Goal: Task Accomplishment & Management: Use online tool/utility

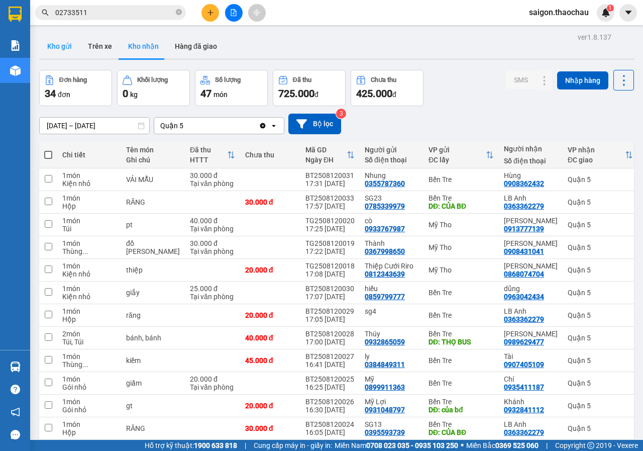
click at [63, 43] on button "Kho gửi" at bounding box center [59, 46] width 41 height 24
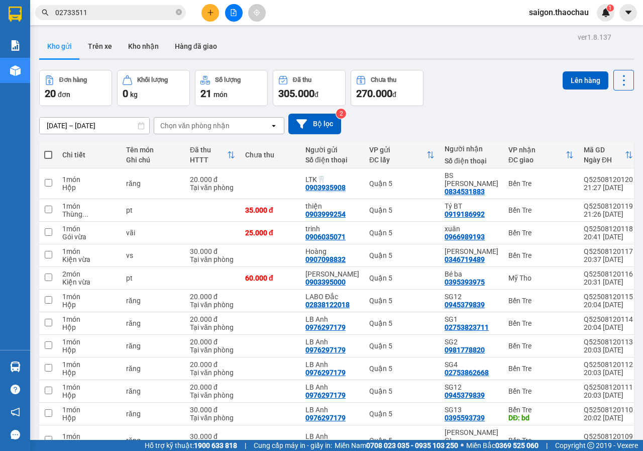
click at [49, 155] on span at bounding box center [48, 155] width 8 height 8
click at [48, 150] on input "checkbox" at bounding box center [48, 150] width 0 height 0
checkbox input "true"
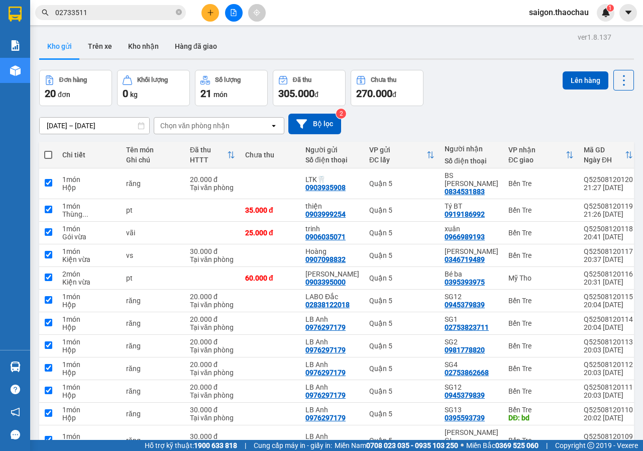
checkbox input "true"
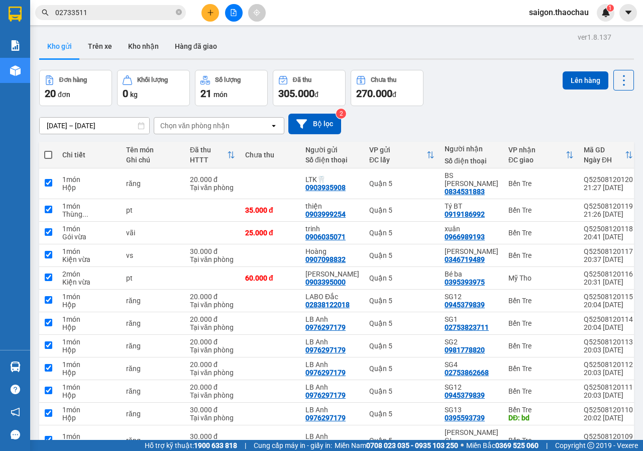
checkbox input "true"
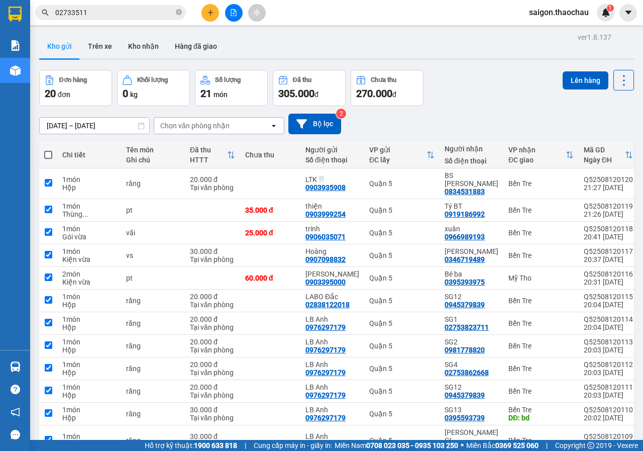
checkbox input "true"
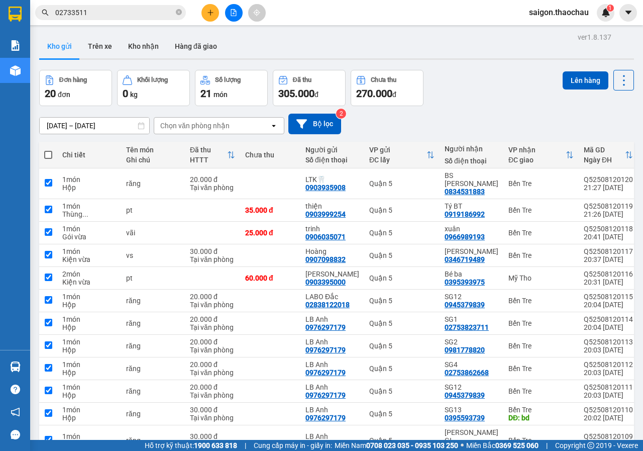
checkbox input "true"
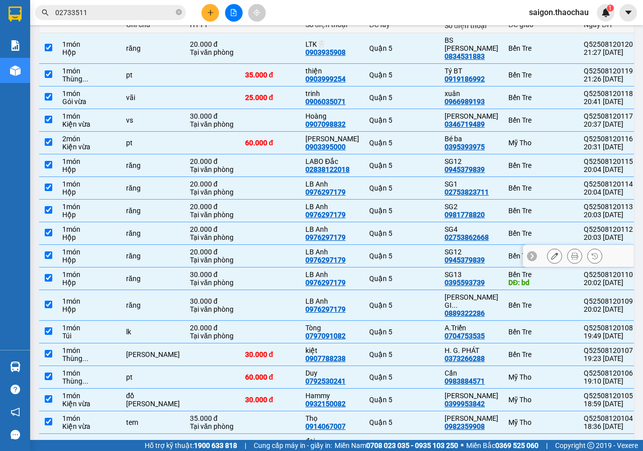
scroll to position [151, 0]
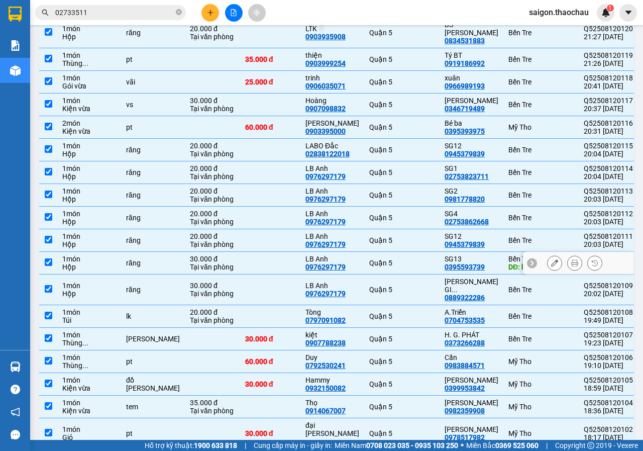
click at [46, 258] on input "checkbox" at bounding box center [49, 262] width 8 height 8
checkbox input "false"
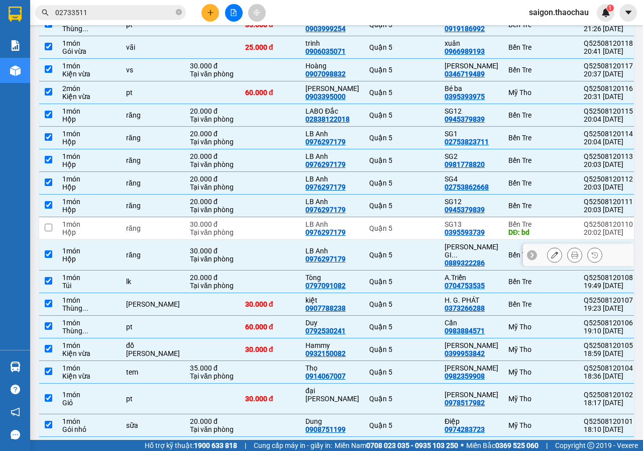
scroll to position [226, 0]
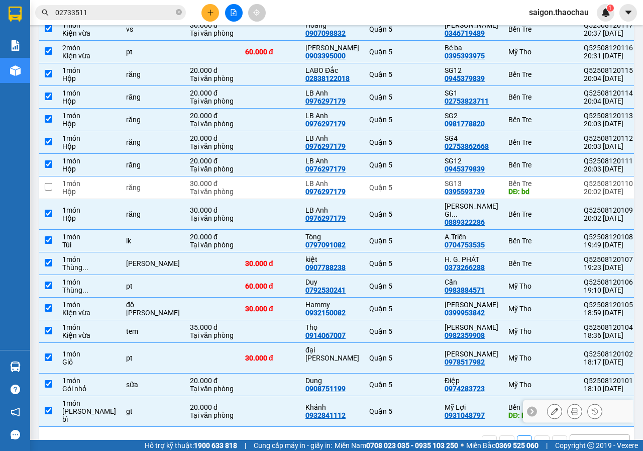
click at [47, 406] on input "checkbox" at bounding box center [49, 410] width 8 height 8
checkbox input "false"
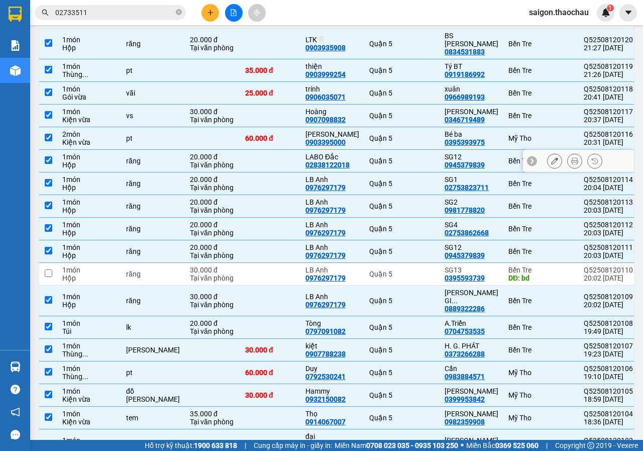
scroll to position [0, 0]
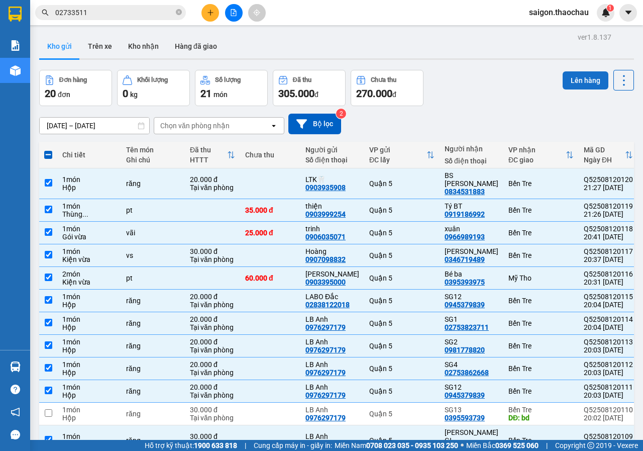
click at [579, 84] on button "Lên hàng" at bounding box center [586, 80] width 46 height 18
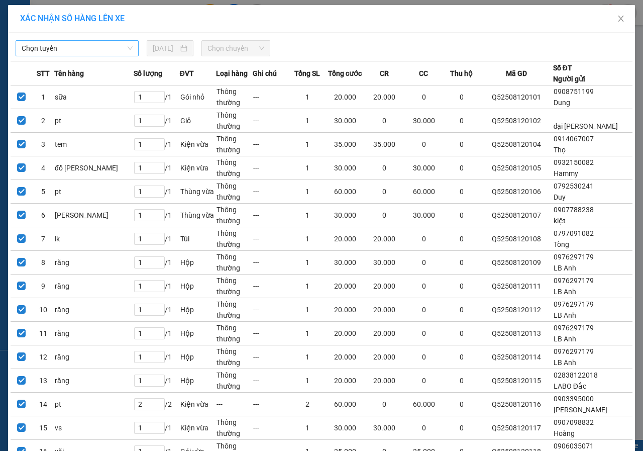
click at [69, 47] on span "Chọn tuyến" at bounding box center [77, 48] width 111 height 15
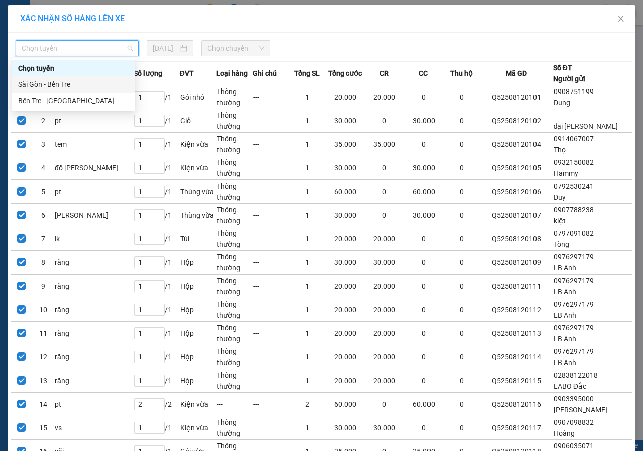
click at [51, 85] on div "Sài Gòn - Bến Tre" at bounding box center [73, 84] width 111 height 11
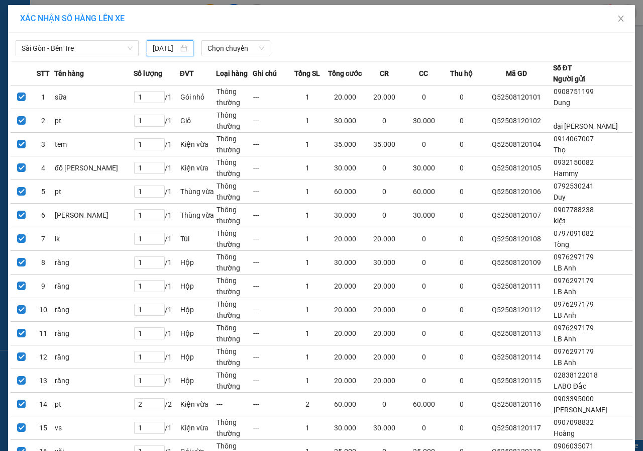
click at [163, 48] on input "[DATE]" at bounding box center [166, 48] width 26 height 11
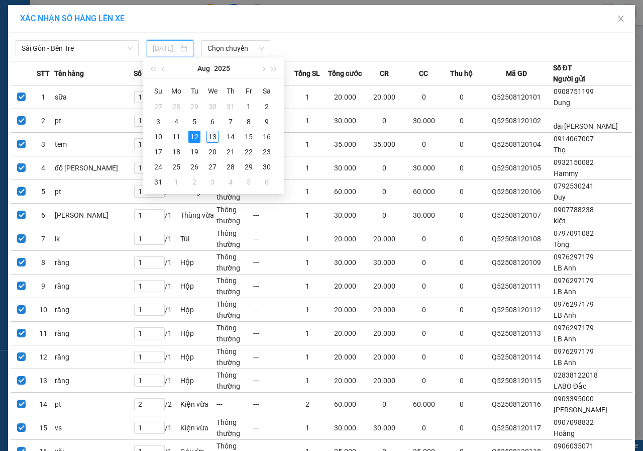
click at [211, 134] on div "13" at bounding box center [212, 137] width 12 height 12
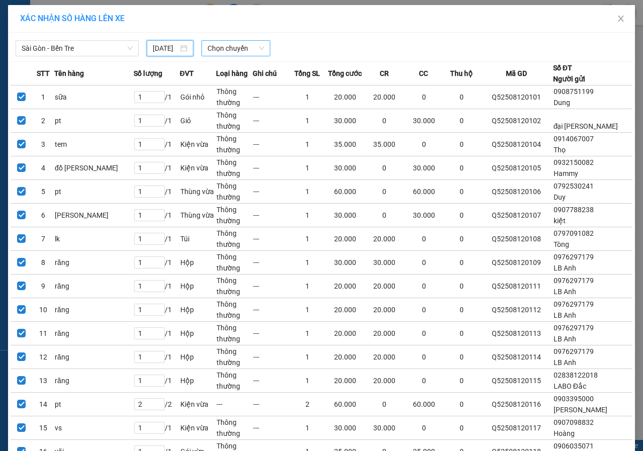
type input "[DATE]"
click at [222, 48] on span "Chọn chuyến" at bounding box center [235, 48] width 56 height 15
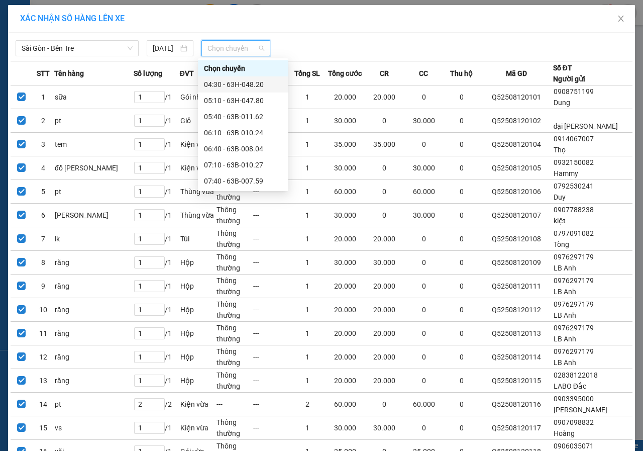
click at [221, 84] on div "04:30 - 63H-048.20" at bounding box center [243, 84] width 78 height 11
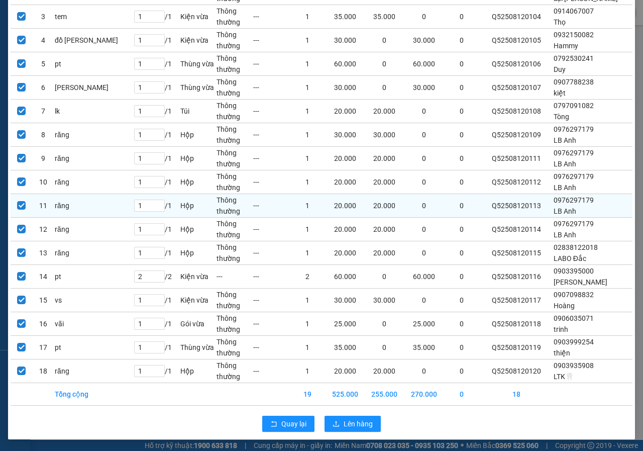
scroll to position [151, 0]
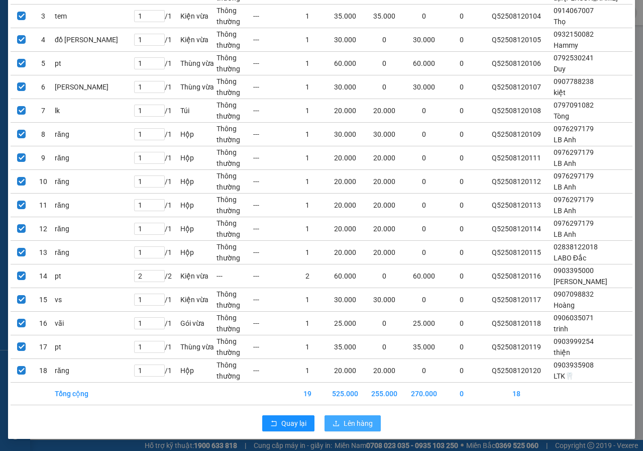
click at [359, 428] on span "Lên hàng" at bounding box center [358, 422] width 29 height 11
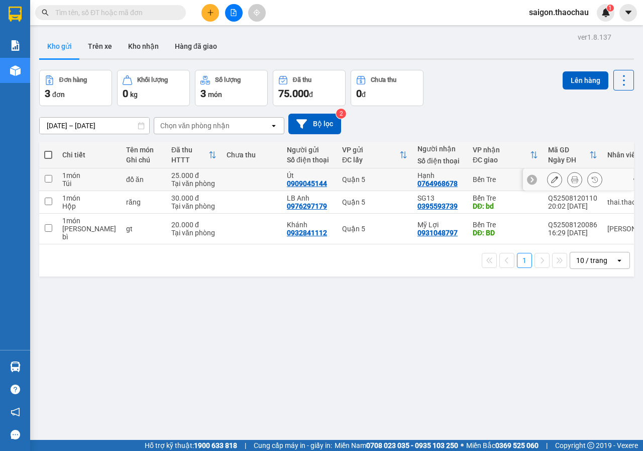
click at [50, 182] on td at bounding box center [48, 179] width 18 height 23
checkbox input "true"
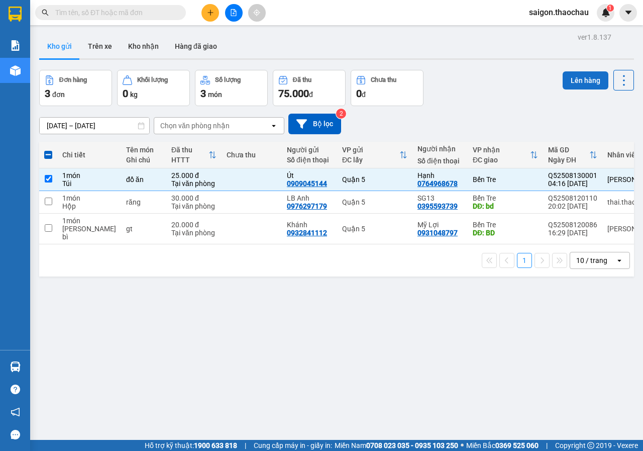
click at [596, 79] on button "Lên hàng" at bounding box center [586, 80] width 46 height 18
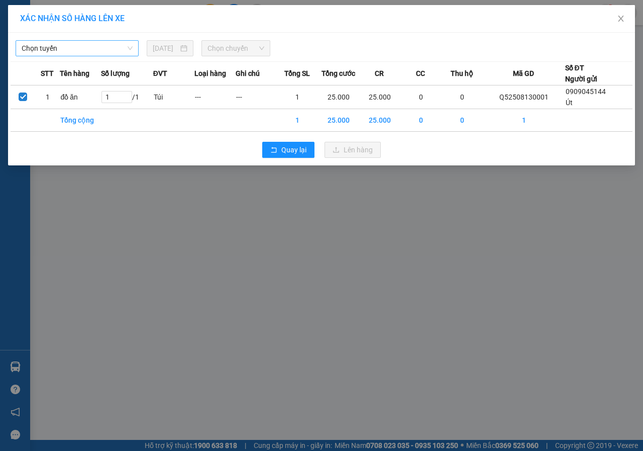
click at [86, 49] on span "Chọn tuyến" at bounding box center [77, 48] width 111 height 15
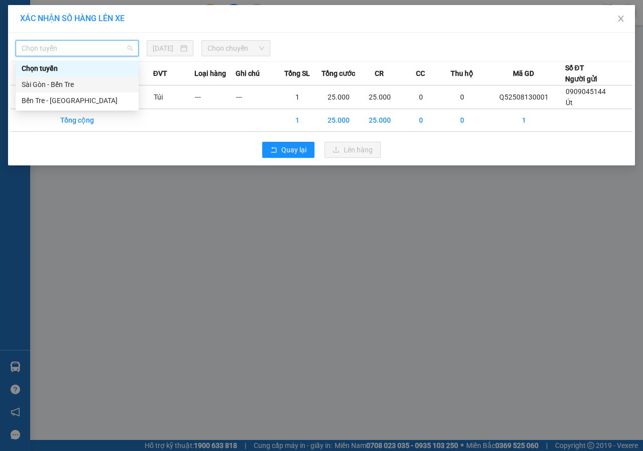
click at [66, 88] on div "Sài Gòn - Bến Tre" at bounding box center [77, 84] width 111 height 11
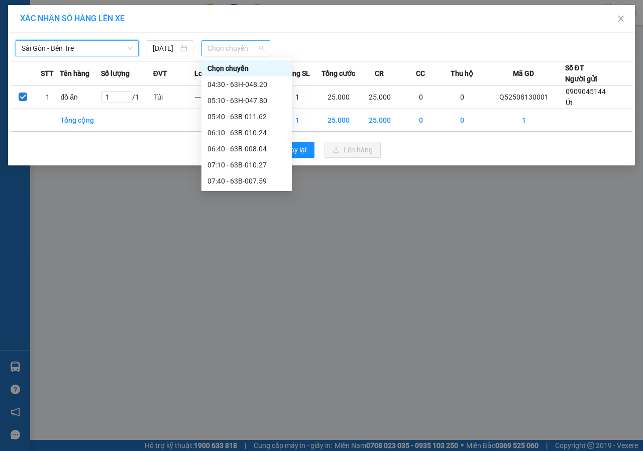
click at [238, 48] on span "Chọn chuyến" at bounding box center [235, 48] width 56 height 15
click at [239, 80] on div "04:30 - 63H-048.20" at bounding box center [246, 84] width 78 height 11
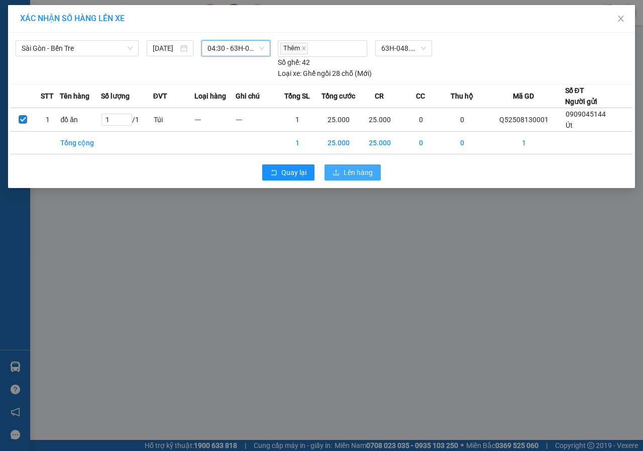
click at [353, 177] on span "Lên hàng" at bounding box center [358, 172] width 29 height 11
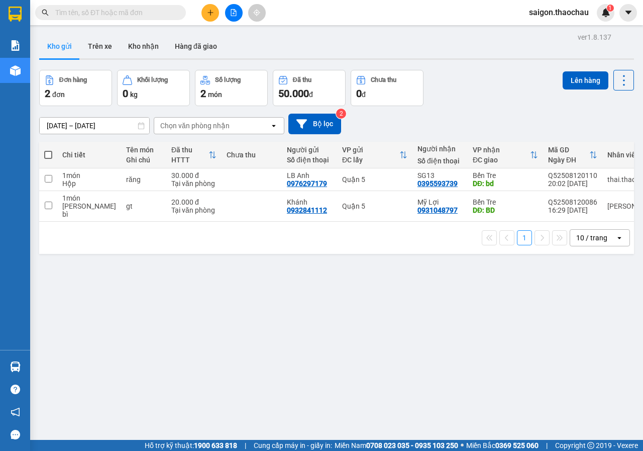
click at [587, 233] on div "10 / trang" at bounding box center [591, 238] width 31 height 10
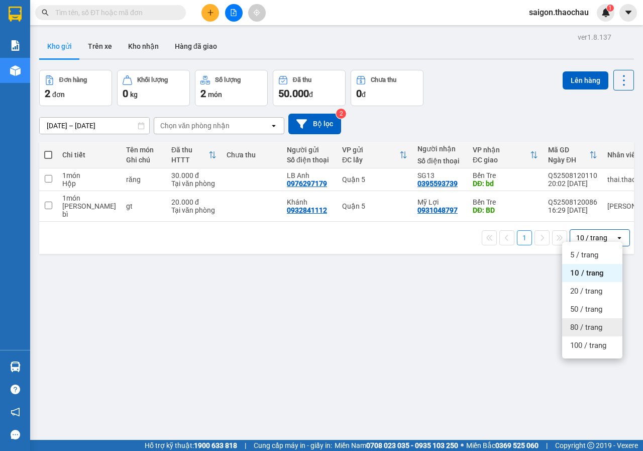
click at [582, 329] on span "80 / trang" at bounding box center [586, 327] width 32 height 10
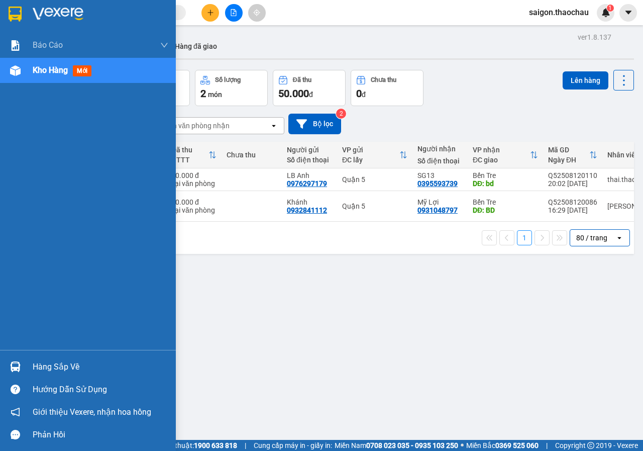
click at [20, 366] on img at bounding box center [15, 366] width 11 height 11
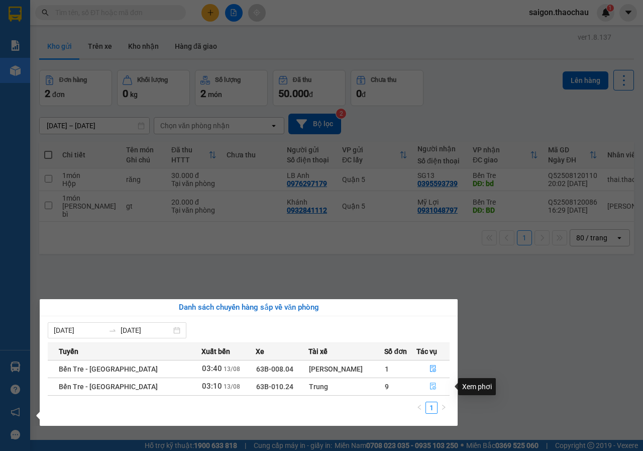
click at [429, 389] on icon "file-done" at bounding box center [432, 385] width 7 height 7
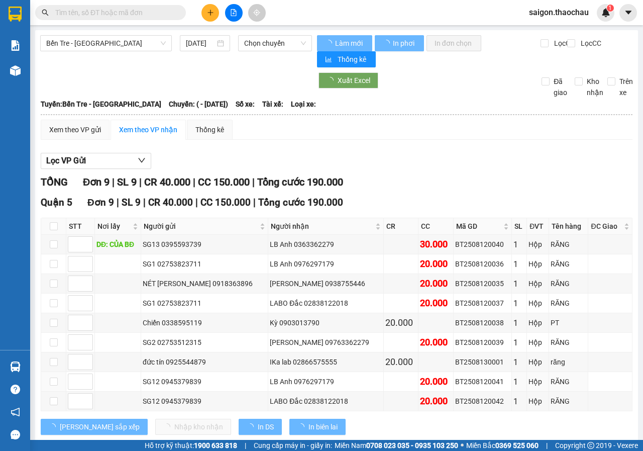
type input "[DATE]"
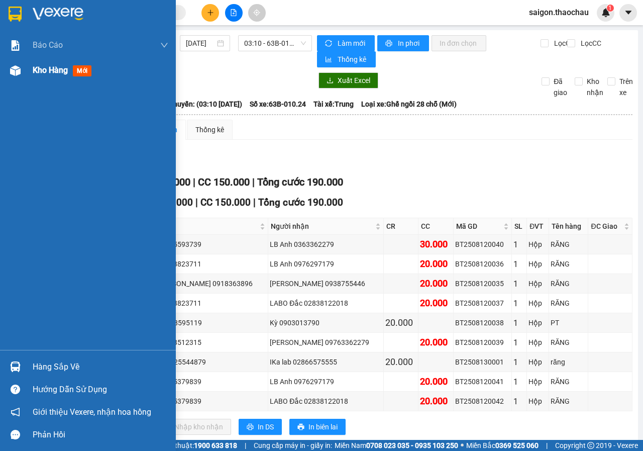
click at [45, 73] on span "Kho hàng" at bounding box center [50, 70] width 35 height 10
